Goal: Task Accomplishment & Management: Manage account settings

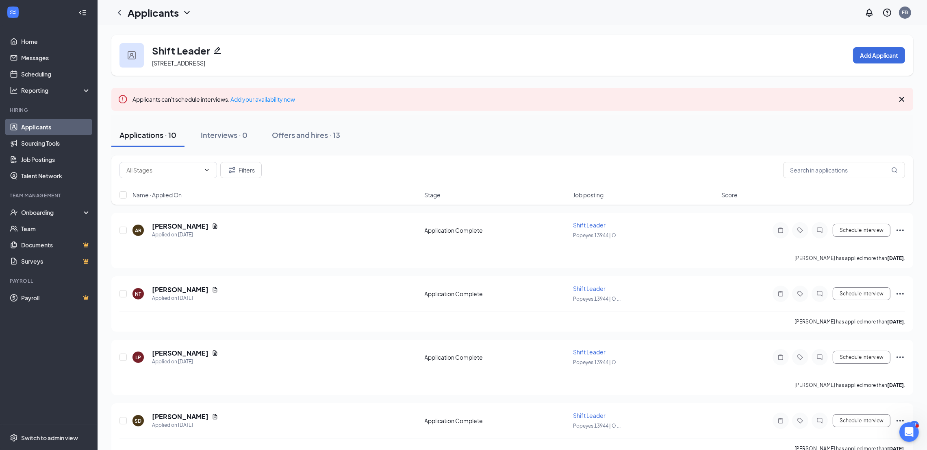
click at [186, 12] on icon "ChevronDown" at bounding box center [187, 13] width 10 height 10
click at [155, 34] on link "Applicants" at bounding box center [176, 35] width 88 height 8
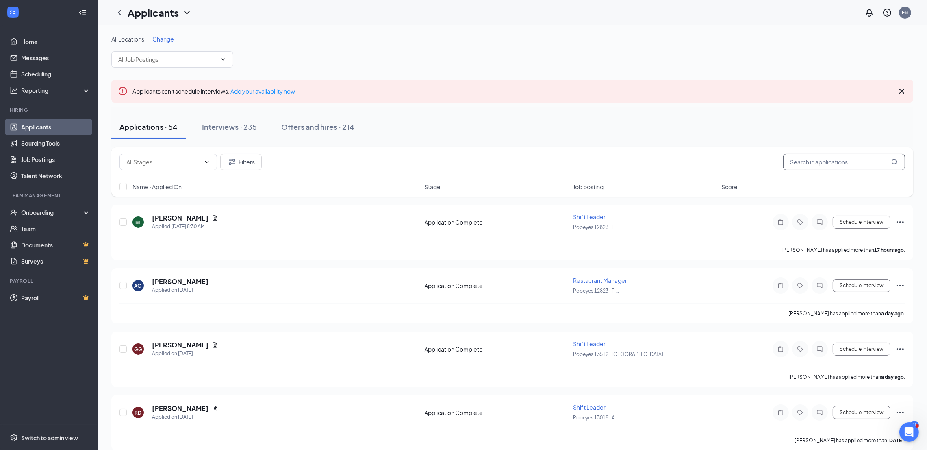
click at [836, 164] on input "text" at bounding box center [844, 162] width 122 height 16
paste input "[PERSON_NAME] [PERSON_NAME]"
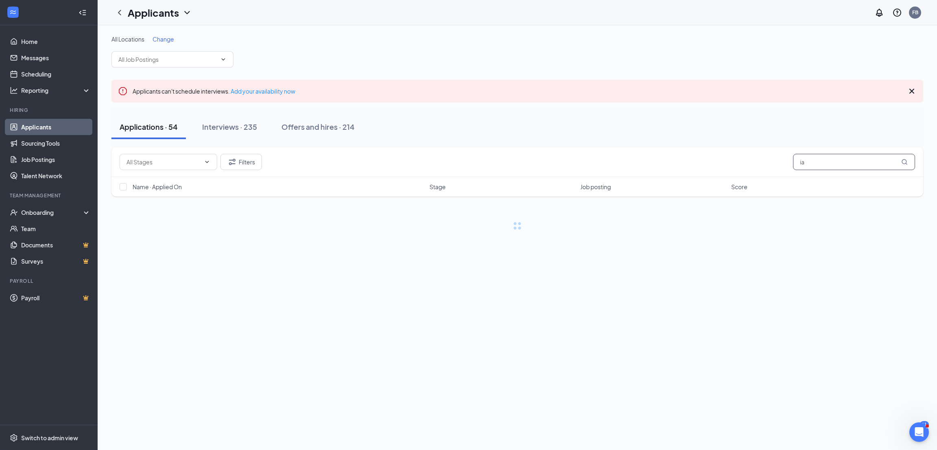
type input "a"
type input "[PERSON_NAME]"
click at [906, 220] on icon "Ellipses" at bounding box center [910, 222] width 10 height 10
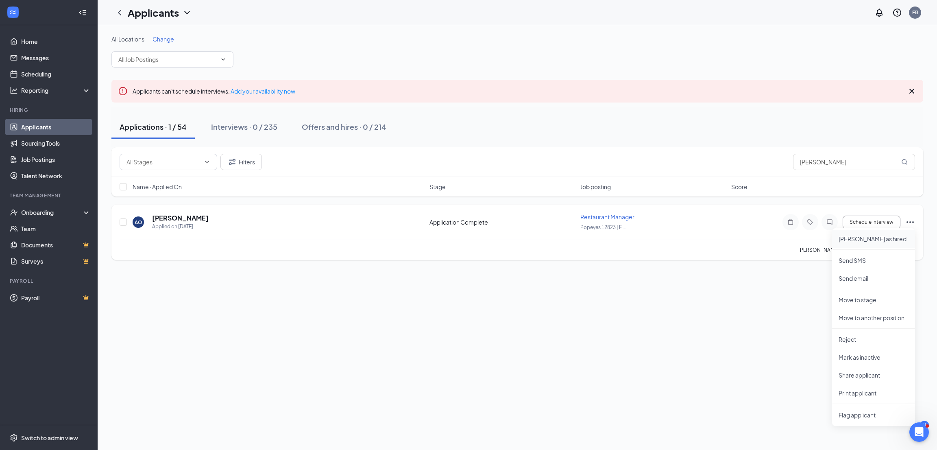
click at [852, 236] on p "[PERSON_NAME] as hired" at bounding box center [873, 239] width 70 height 8
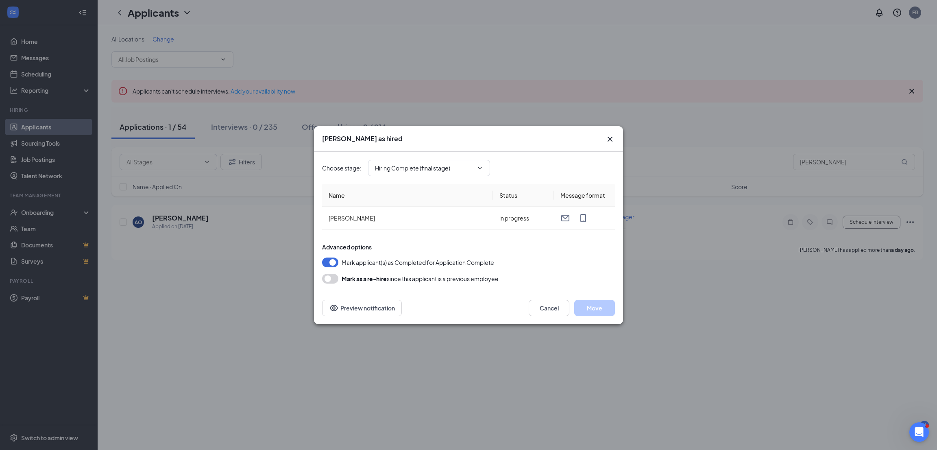
type input "Hiring Complete (final stage)"
click at [591, 306] on button "Move" at bounding box center [594, 308] width 41 height 16
